Goal: Transaction & Acquisition: Obtain resource

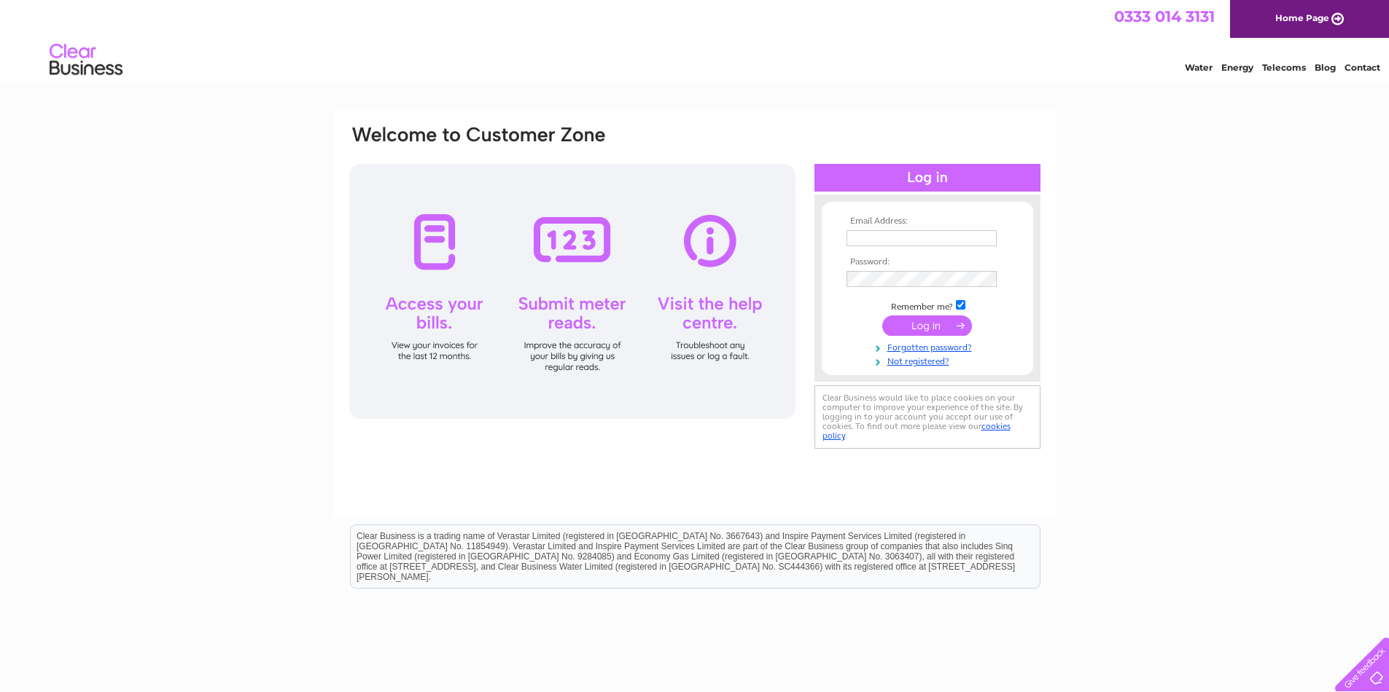
type input "swanhousebeccles@gmail.com"
click at [921, 323] on input "submit" at bounding box center [927, 326] width 90 height 20
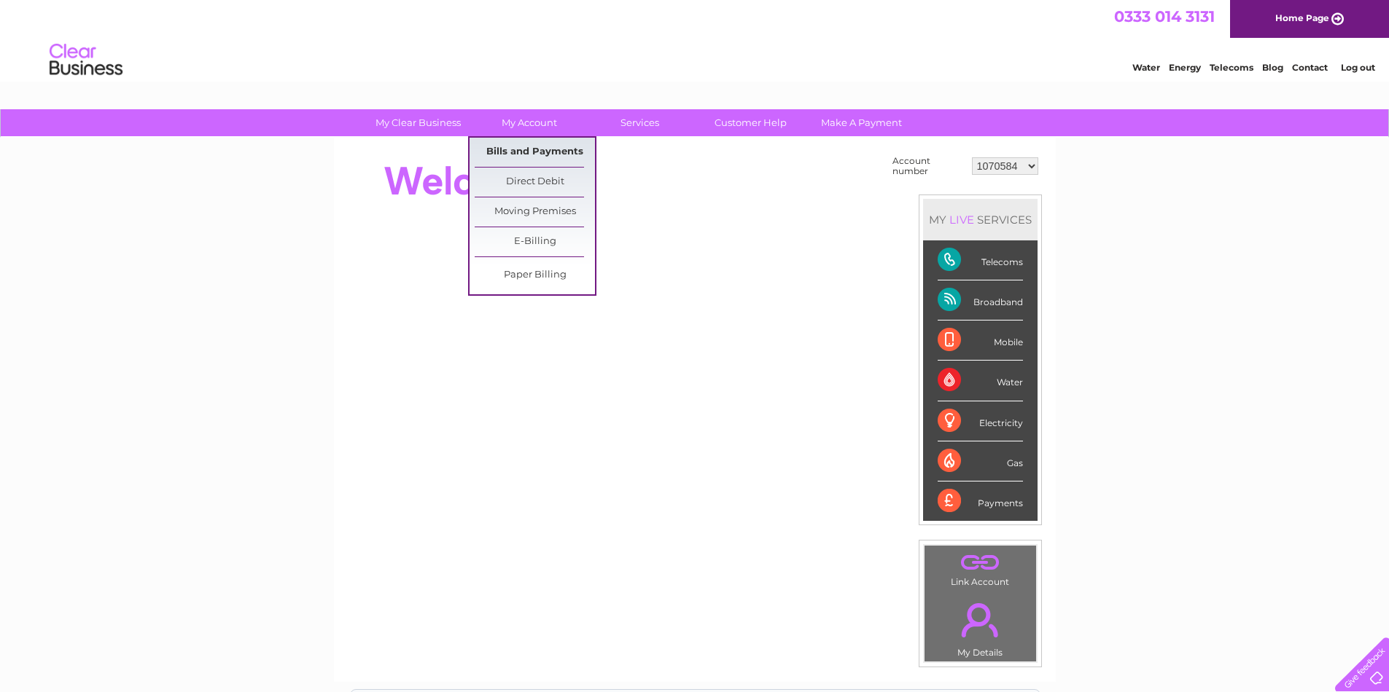
click at [532, 147] on link "Bills and Payments" at bounding box center [535, 152] width 120 height 29
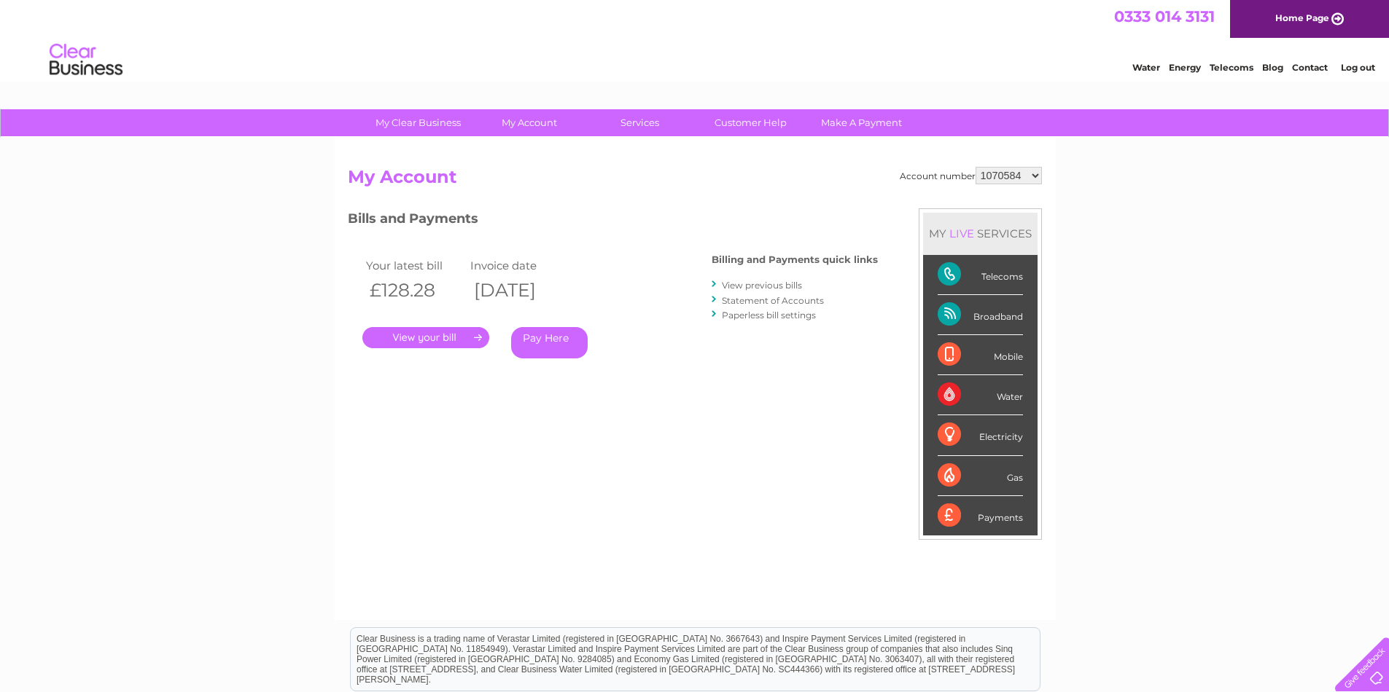
click at [1039, 171] on select "1070584 30270766" at bounding box center [1008, 175] width 66 height 17
select select "30270766"
click at [975, 167] on select "1070584 30270766" at bounding box center [1008, 175] width 66 height 17
click at [436, 336] on link "." at bounding box center [425, 337] width 127 height 21
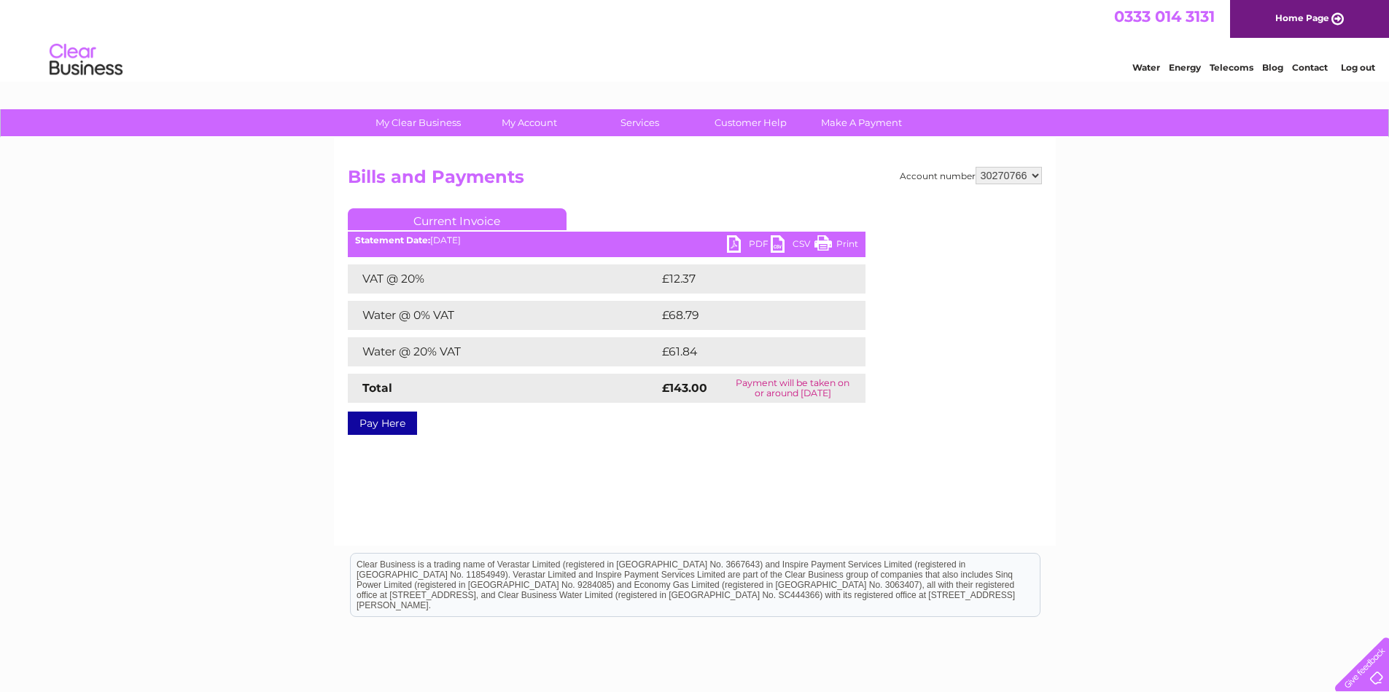
click at [733, 246] on link "PDF" at bounding box center [749, 245] width 44 height 21
